Goal: Information Seeking & Learning: Find specific fact

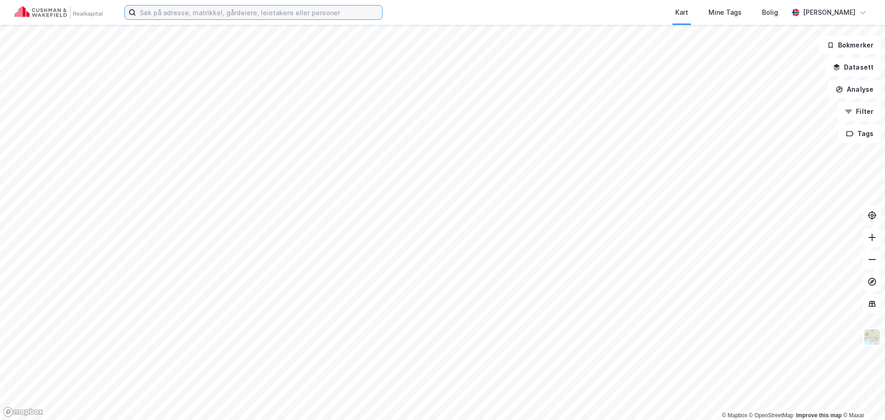
click at [190, 11] on input at bounding box center [259, 13] width 246 height 14
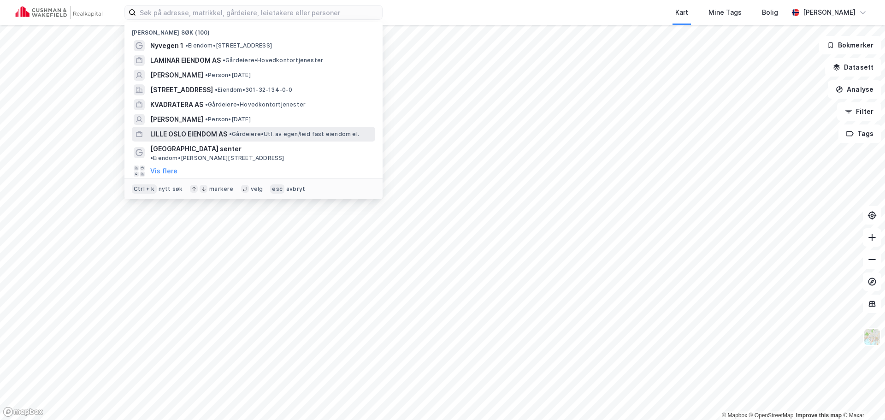
click at [186, 130] on span "LILLE OSLO EIENDOM AS" at bounding box center [188, 134] width 77 height 11
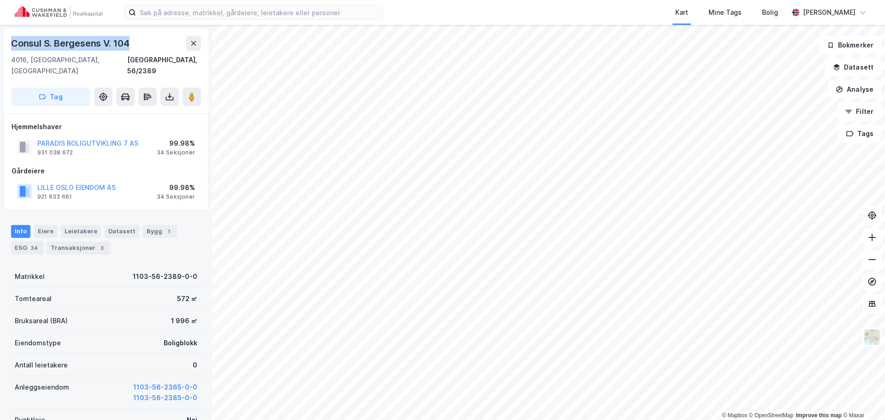
drag, startPoint x: 12, startPoint y: 42, endPoint x: 136, endPoint y: 47, distance: 124.2
click at [136, 47] on div "Consul S. Bergesens V. 104" at bounding box center [106, 43] width 190 height 15
copy div "Consul S. Bergesens V. 104"
